Goal: Information Seeking & Learning: Stay updated

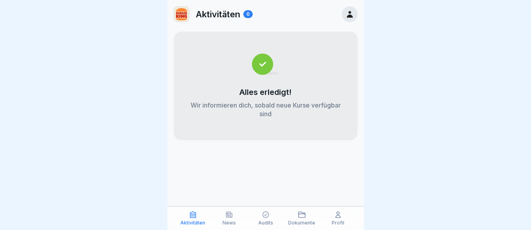
click at [234, 219] on div "News" at bounding box center [229, 217] width 32 height 15
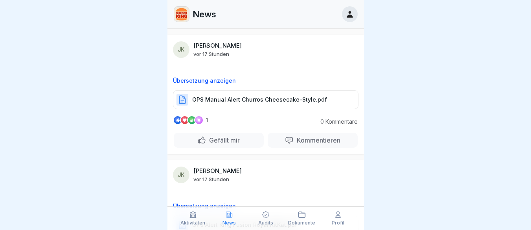
click at [265, 98] on p "OPS Manual Alert Churros Cheesecake-Style.pdf" at bounding box center [259, 100] width 135 height 8
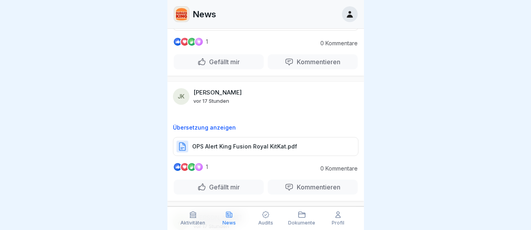
scroll to position [88, 0]
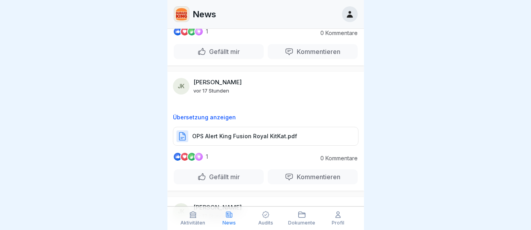
click at [219, 136] on p "OPS Alert King Fusion Royal KitKat.pdf" at bounding box center [244, 136] width 105 height 8
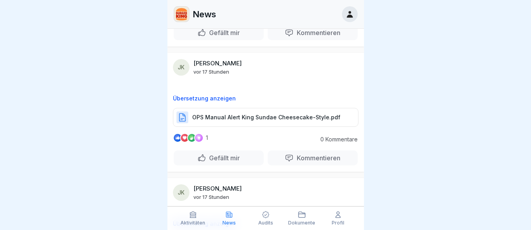
scroll to position [236, 0]
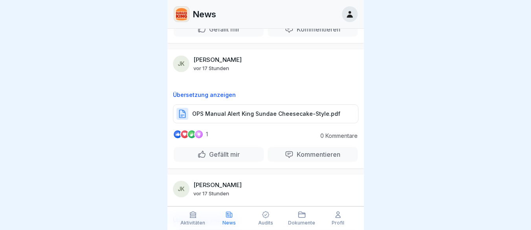
click at [232, 115] on p "OPS Manual Alert King Sundae Cheesecake-Style.pdf" at bounding box center [266, 114] width 148 height 8
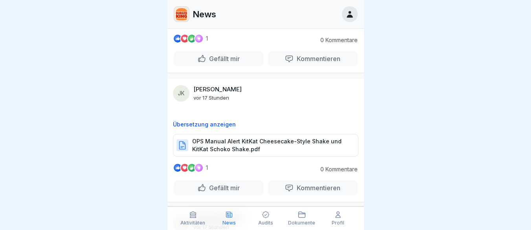
scroll to position [334, 0]
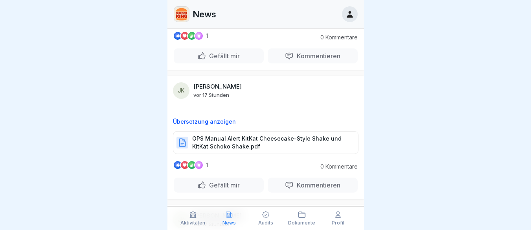
click at [236, 141] on p "OPS Manual Alert KitKat Cheesecake-Style Shake und KitKat Schoko Shake.pdf" at bounding box center [271, 142] width 158 height 16
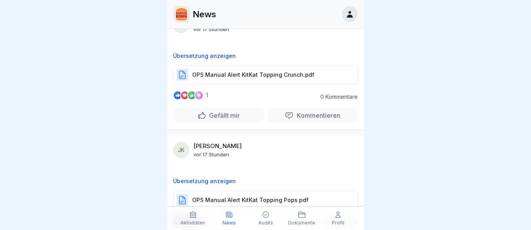
scroll to position [531, 0]
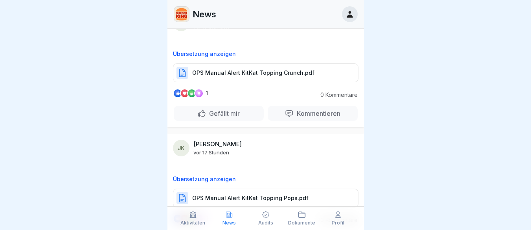
click at [228, 75] on p "OPS Manual Alert KitKat Topping Crunch.pdf" at bounding box center [253, 73] width 122 height 8
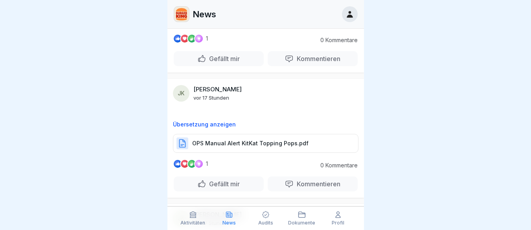
scroll to position [600, 0]
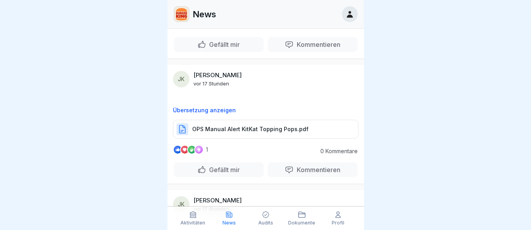
click at [239, 126] on p "OPS Manual Alert KitKat Topping Pops.pdf" at bounding box center [250, 129] width 116 height 8
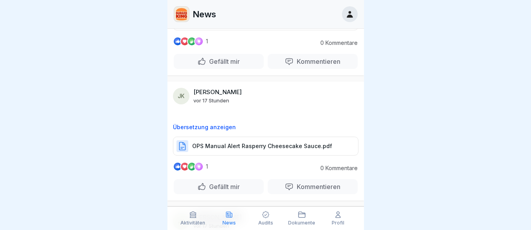
scroll to position [727, 0]
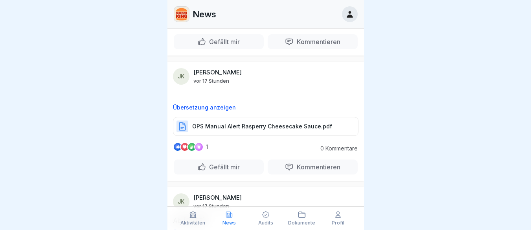
click at [231, 125] on p "OPS Manual Alert Rasperry Cheesecake Sauce.pdf" at bounding box center [262, 126] width 140 height 8
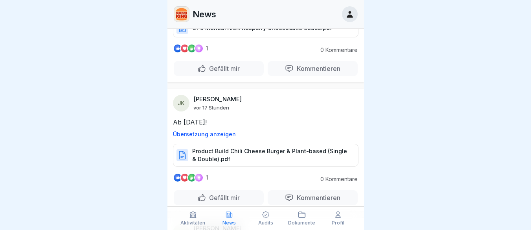
scroll to position [835, 0]
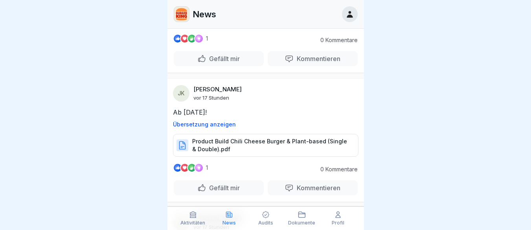
click at [236, 145] on p "Product Build Chili Cheese Burger & Plant-based (Single & Double).pdf" at bounding box center [271, 145] width 158 height 16
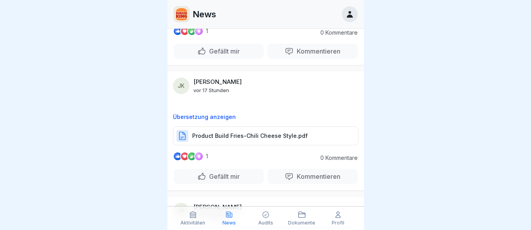
scroll to position [1121, 0]
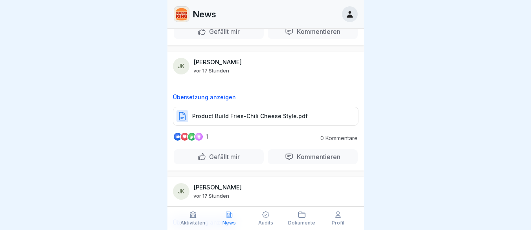
click at [261, 114] on p "Product Build Fries-Chili Cheese Style.pdf" at bounding box center [250, 116] width 116 height 8
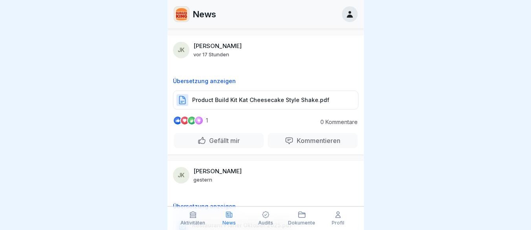
scroll to position [1268, 0]
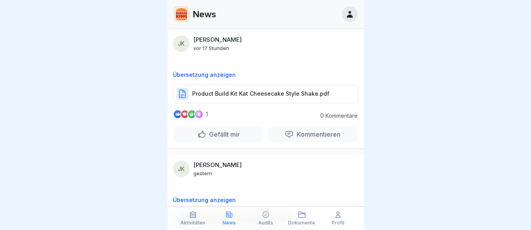
click at [255, 96] on p "Product Build Kit Kat Cheesecake Style Shake.pdf" at bounding box center [260, 94] width 137 height 8
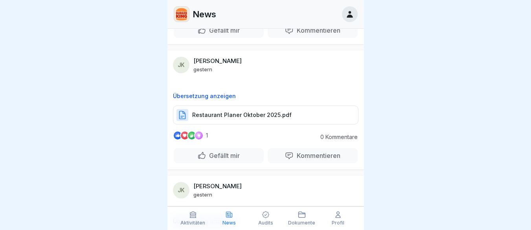
scroll to position [1376, 0]
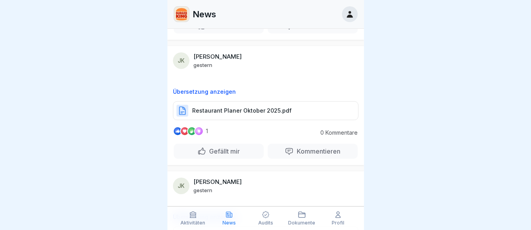
click at [256, 110] on p "Restaurant Planer Oktober 2025.pdf" at bounding box center [241, 111] width 99 height 8
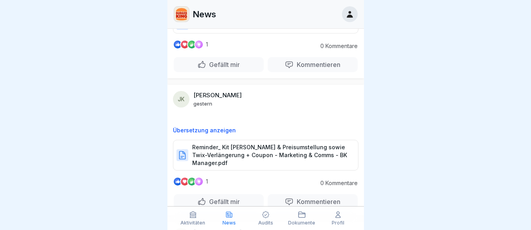
scroll to position [1465, 0]
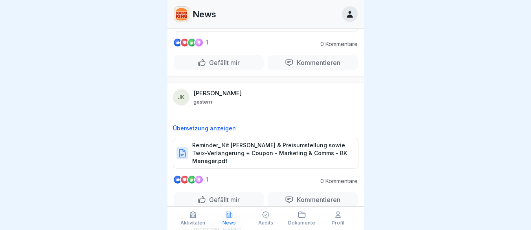
click at [223, 153] on p "Reminder_ Kit [PERSON_NAME] & Preisumstellung sowie Twix-Verlängerung + Coupon …" at bounding box center [271, 153] width 158 height 24
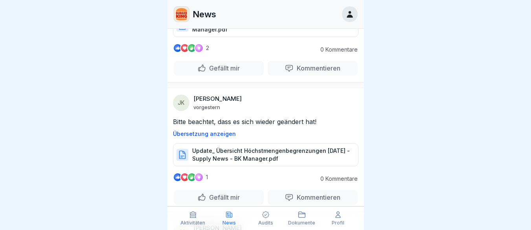
scroll to position [1730, 0]
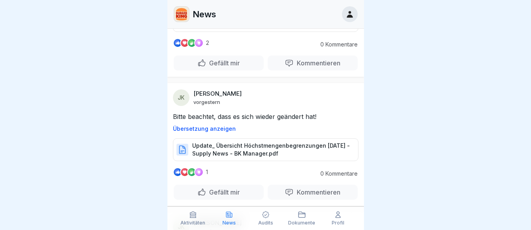
click at [228, 155] on p "Update_ Übersicht Höchstmengenbegrenzungen [DATE] - Supply News - BK Manager.pdf" at bounding box center [271, 150] width 158 height 16
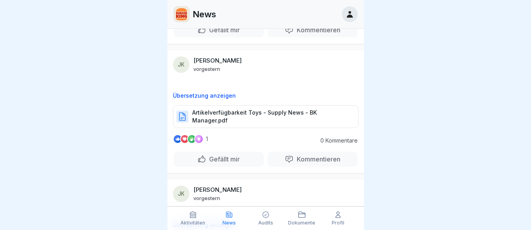
scroll to position [1897, 0]
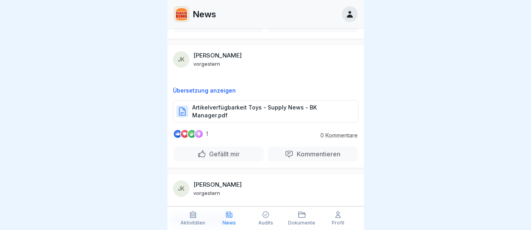
click at [240, 108] on p "Artikelverfügbarkeit Toys - Supply News - BK Manager.pdf" at bounding box center [271, 111] width 158 height 16
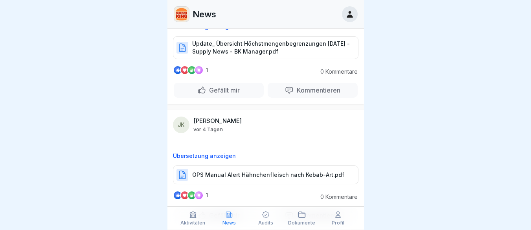
scroll to position [2094, 0]
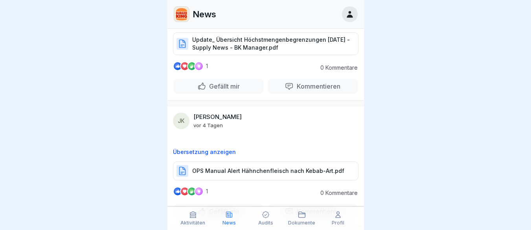
click at [244, 167] on p "OPS Manual Alert Hähnchenfleisch nach Kebab-Art.pdf" at bounding box center [268, 171] width 152 height 8
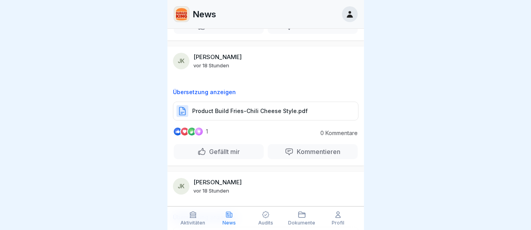
scroll to position [1111, 0]
